Goal: Task Accomplishment & Management: Manage account settings

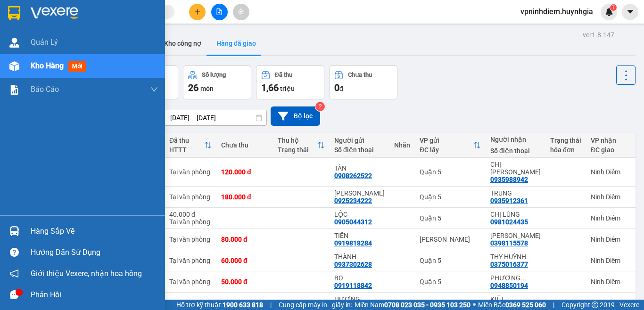
click at [49, 233] on div "Hàng sắp về" at bounding box center [94, 231] width 127 height 14
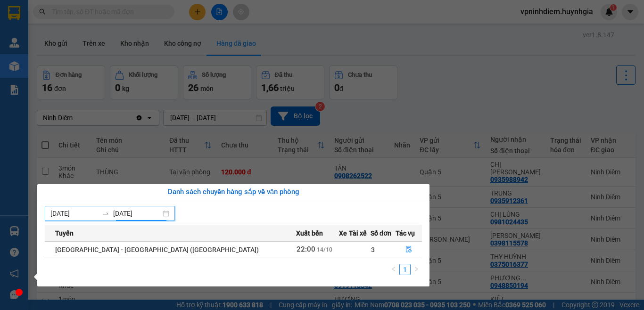
click at [156, 214] on input "[DATE]" at bounding box center [137, 213] width 48 height 10
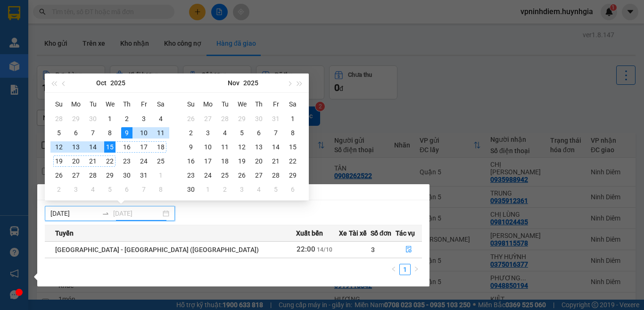
type input "[DATE]"
click at [109, 149] on div "15" at bounding box center [109, 146] width 11 height 11
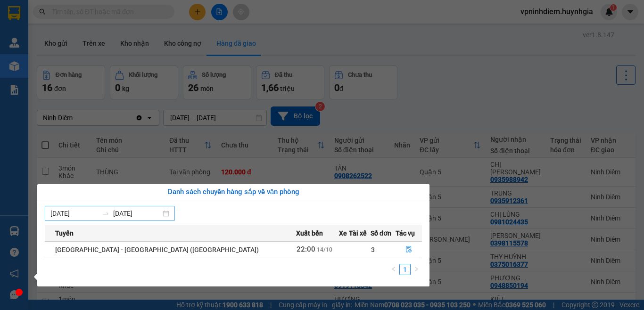
click at [161, 212] on input "[DATE]" at bounding box center [137, 213] width 48 height 10
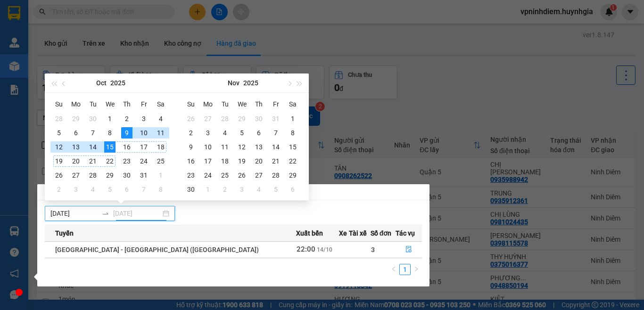
type input "[DATE]"
click at [110, 149] on div "15" at bounding box center [109, 146] width 11 height 11
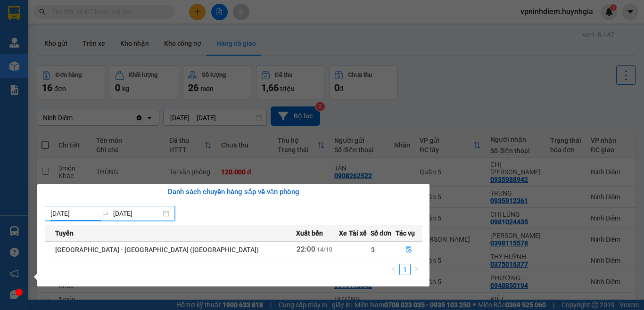
click at [68, 215] on input "[DATE]" at bounding box center [74, 213] width 48 height 10
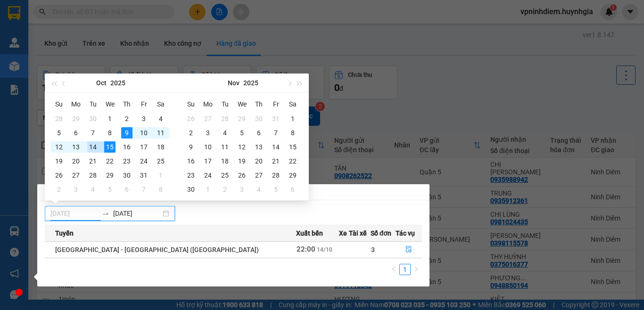
type input "[DATE]"
click at [109, 148] on div "15" at bounding box center [109, 146] width 11 height 11
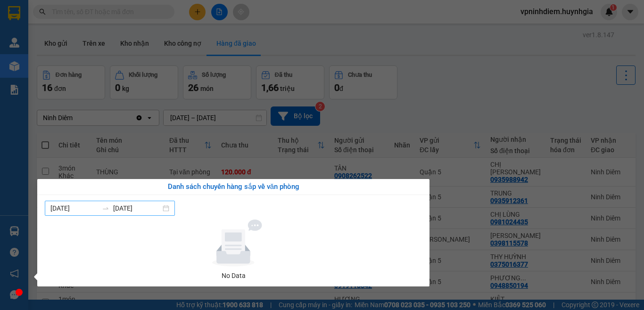
click at [172, 208] on div "[DATE] [DATE]" at bounding box center [110, 208] width 130 height 15
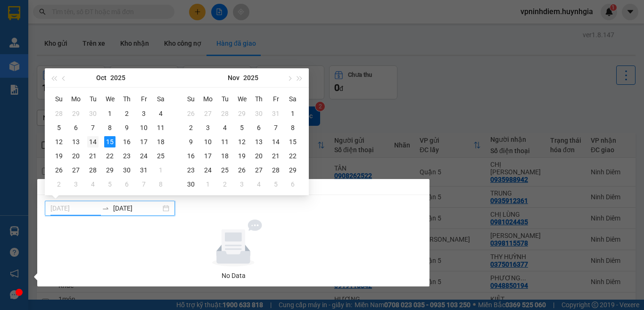
type input "[DATE]"
click at [92, 146] on div "14" at bounding box center [92, 141] width 11 height 11
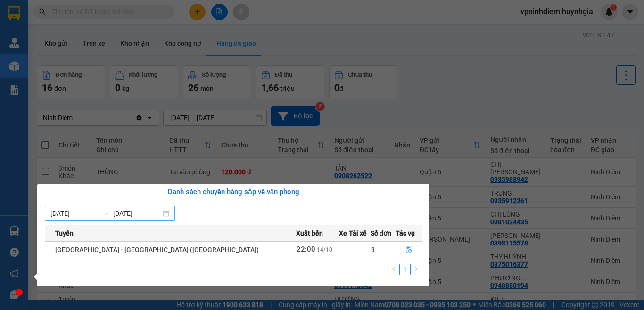
click at [171, 216] on div "[DATE] [DATE]" at bounding box center [110, 213] width 130 height 15
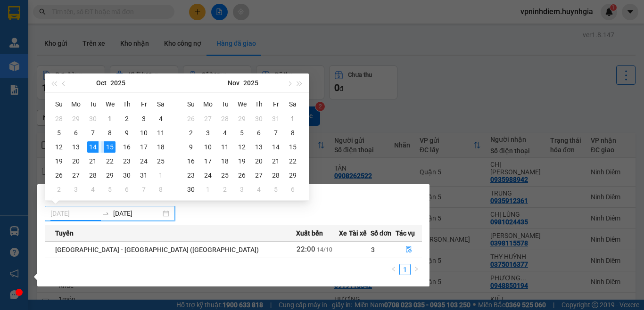
type input "[DATE]"
click at [95, 148] on div "14" at bounding box center [92, 146] width 11 height 11
type input "[DATE]"
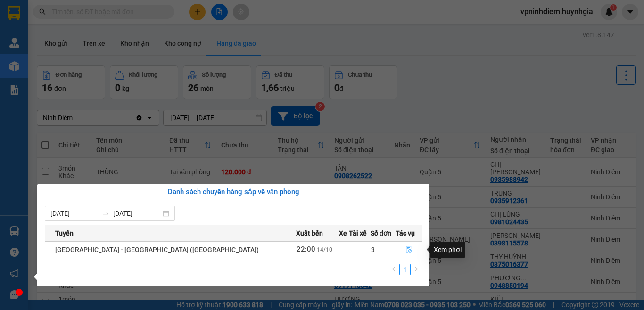
click at [405, 250] on icon "file-done" at bounding box center [408, 249] width 7 height 7
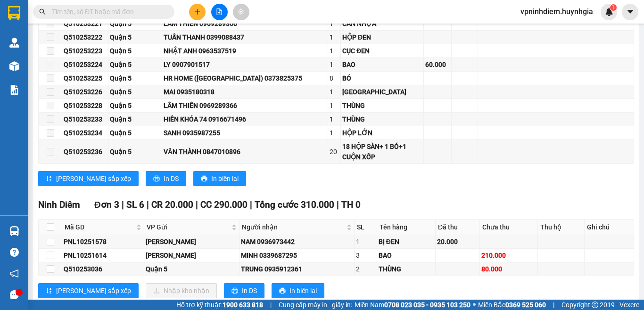
scroll to position [5771, 0]
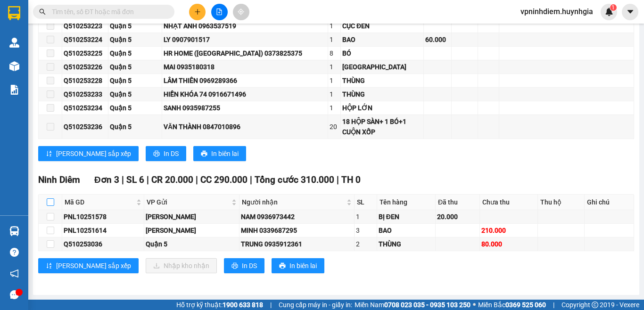
click at [47, 201] on input "checkbox" at bounding box center [51, 202] width 8 height 8
checkbox input "true"
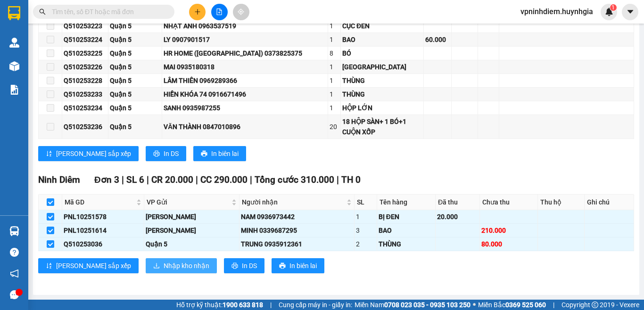
click at [164, 268] on span "Nhập kho nhận" at bounding box center [187, 266] width 46 height 10
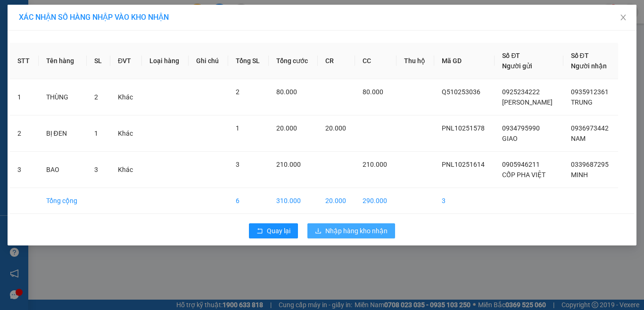
click at [334, 230] on span "Nhập hàng kho nhận" at bounding box center [356, 231] width 62 height 10
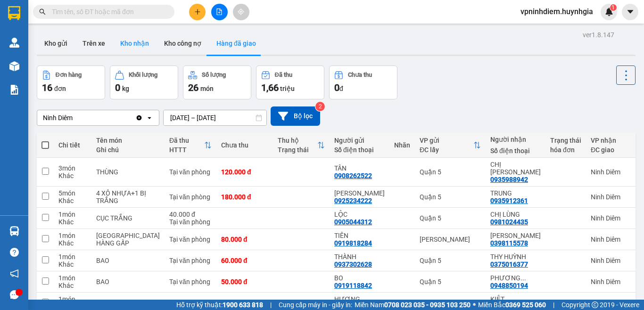
click at [132, 49] on button "Kho nhận" at bounding box center [135, 43] width 44 height 23
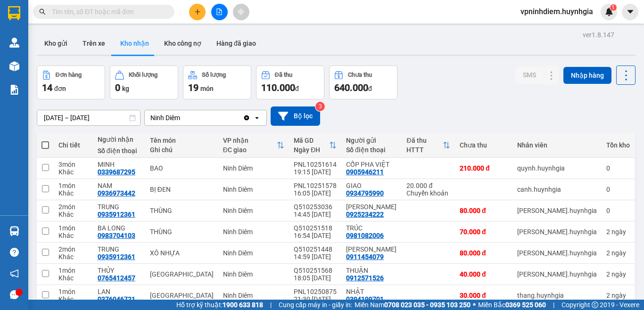
click at [130, 122] on div "ver 1.8.147 Kho gửi Trên xe Kho nhận Kho công nợ Hàng đã giao Đơn hàng 14 đơn K…" at bounding box center [336, 216] width 606 height 376
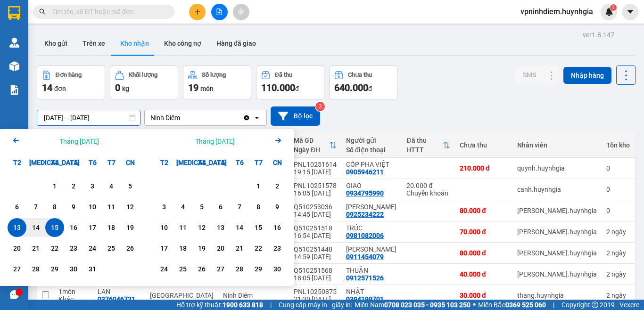
click at [55, 228] on div "15" at bounding box center [54, 227] width 13 height 11
click at [48, 229] on div "15" at bounding box center [54, 227] width 19 height 19
type input "[DATE] – [DATE]"
